Goal: Task Accomplishment & Management: Complete application form

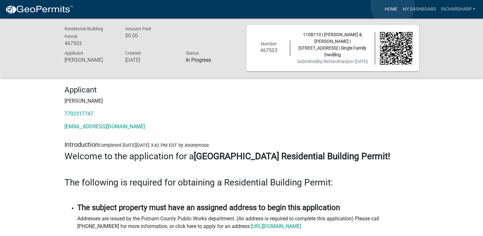
click at [393, 5] on link "Home" at bounding box center [391, 9] width 18 height 12
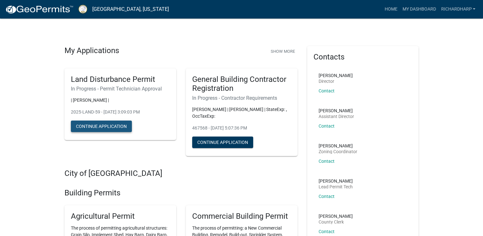
click at [86, 129] on button "Continue Application" at bounding box center [101, 125] width 61 height 11
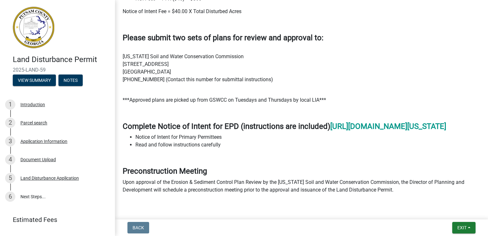
scroll to position [460, 0]
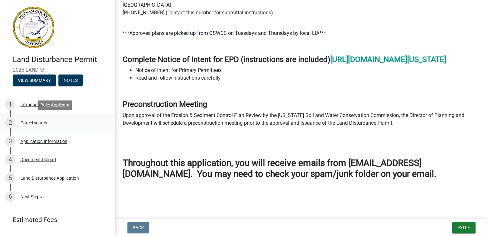
click at [41, 122] on div "Parcel search" at bounding box center [33, 122] width 27 height 4
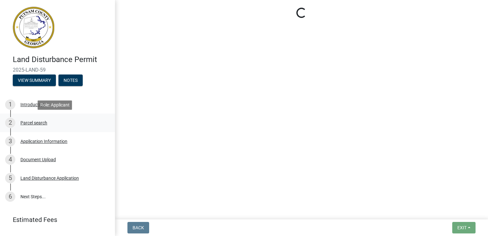
scroll to position [0, 0]
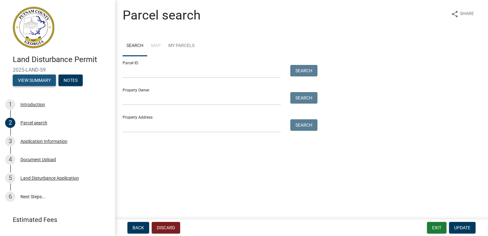
click at [40, 79] on button "View Summary" at bounding box center [34, 79] width 43 height 11
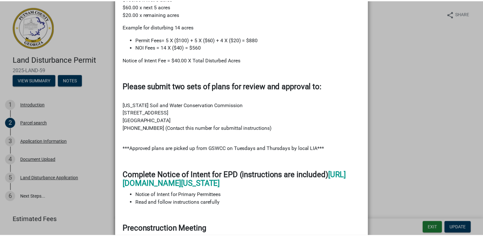
scroll to position [550, 0]
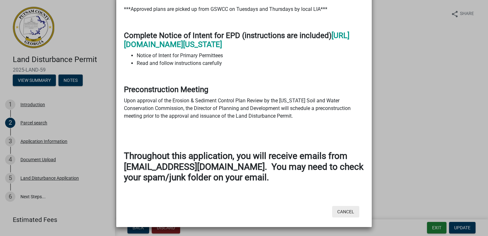
click at [345, 211] on button "Cancel" at bounding box center [345, 211] width 27 height 11
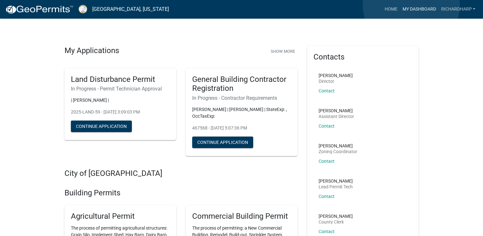
click at [411, 5] on link "My Dashboard" at bounding box center [419, 9] width 39 height 12
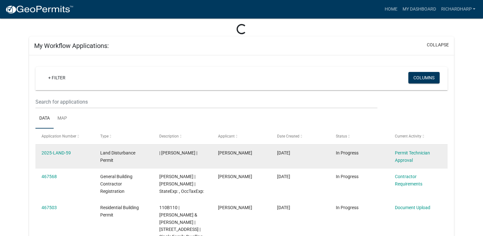
scroll to position [27, 0]
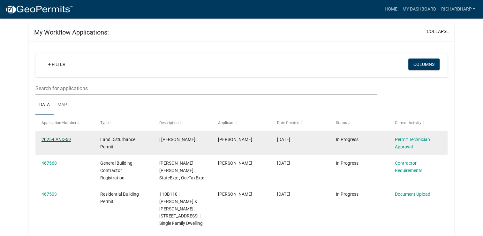
click at [57, 140] on link "2025-LAND-59" at bounding box center [56, 139] width 29 height 5
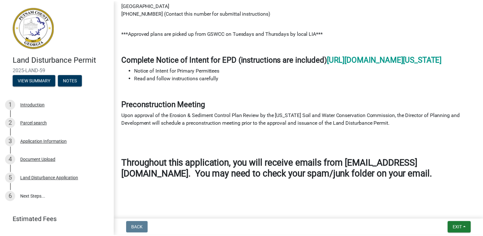
scroll to position [15, 0]
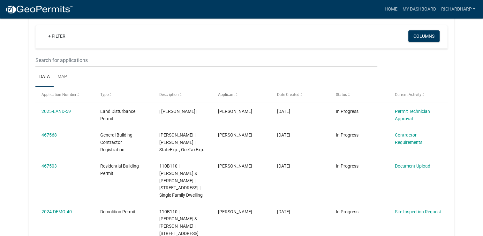
scroll to position [52, 0]
